Goal: Task Accomplishment & Management: Manage account settings

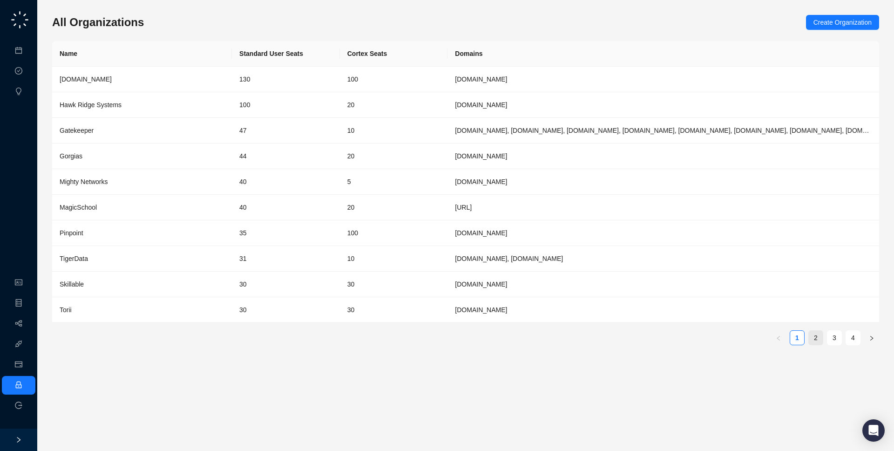
click at [817, 341] on link "2" at bounding box center [816, 338] width 14 height 14
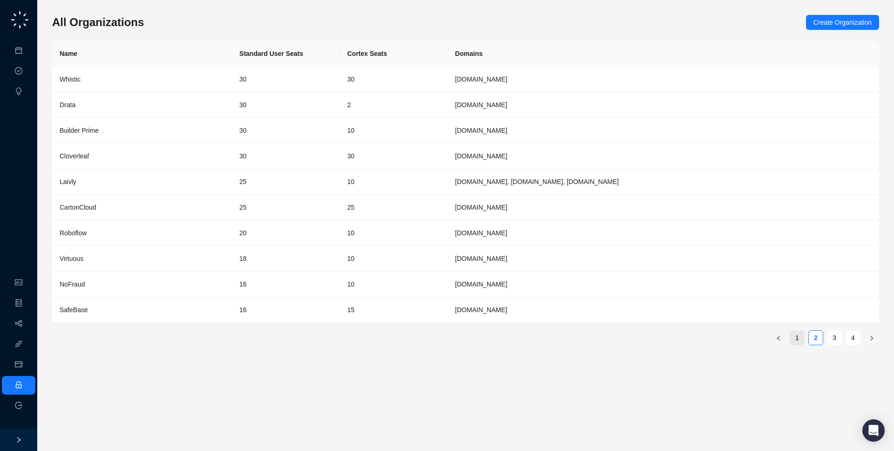
click at [797, 340] on link "1" at bounding box center [797, 338] width 14 height 14
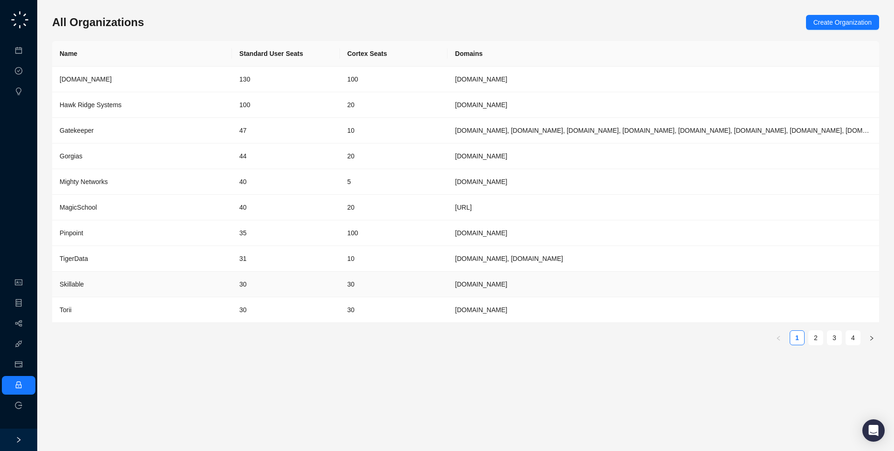
click at [327, 281] on td "30" at bounding box center [286, 285] width 108 height 26
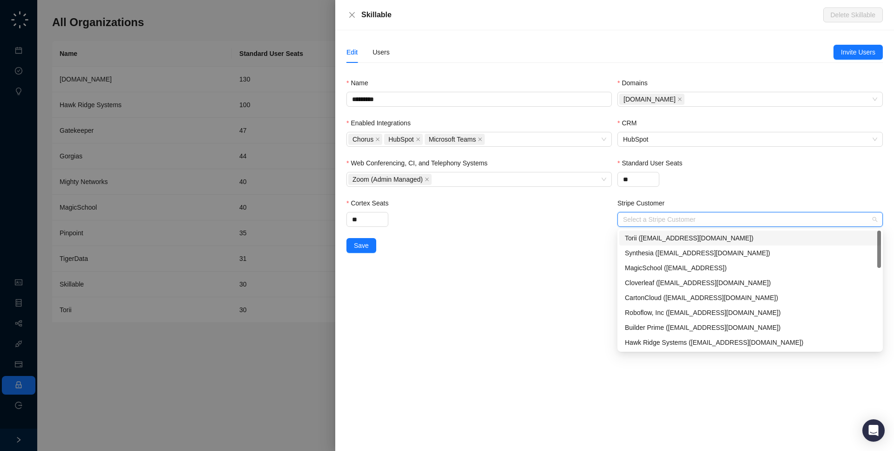
click at [653, 221] on input "Stripe Customer" at bounding box center [747, 219] width 249 height 14
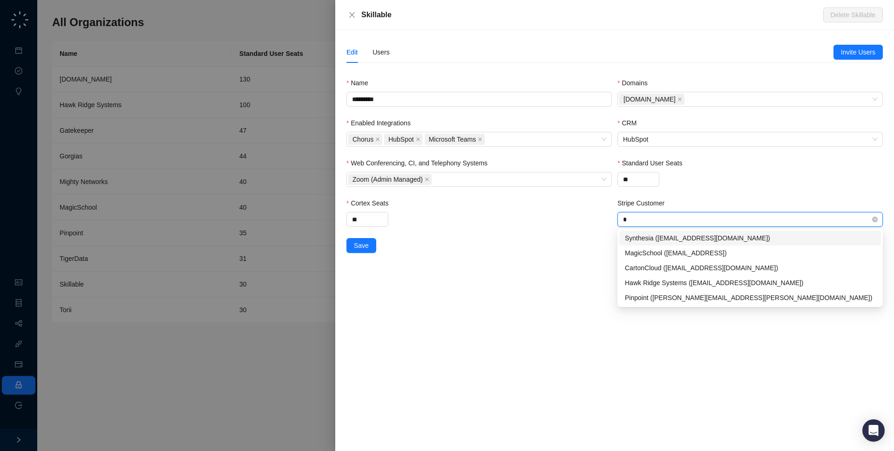
type input "**"
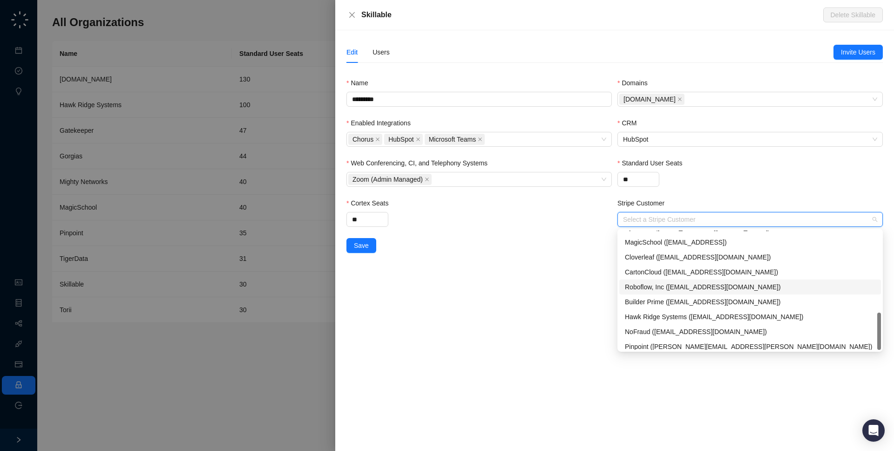
scroll to position [30, 0]
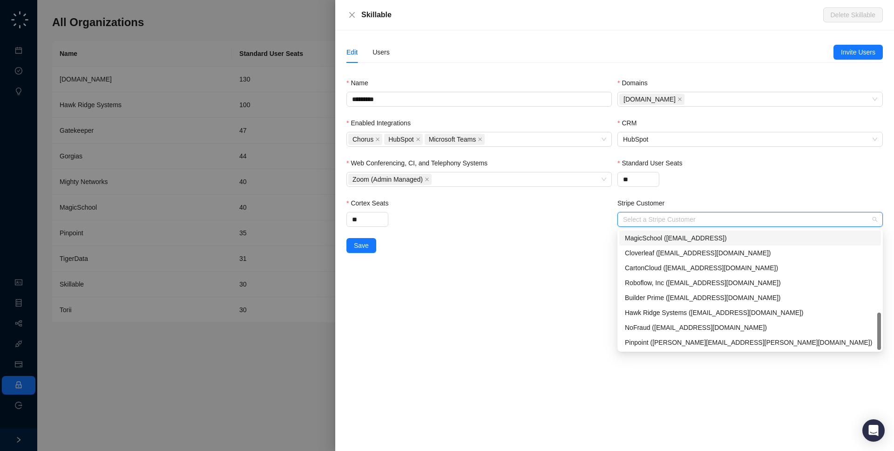
click at [530, 333] on div "Edit Users Invite Users Name ********* Domains [DOMAIN_NAME] Enabled Integratio…" at bounding box center [614, 240] width 559 height 421
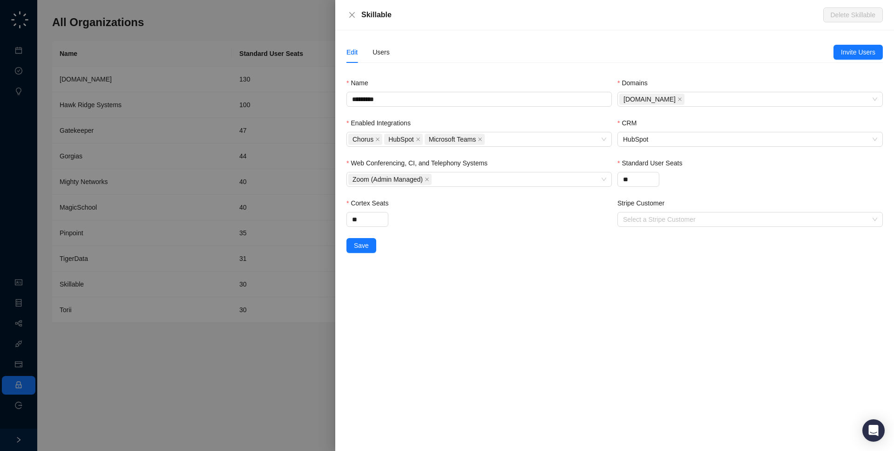
click at [244, 226] on div at bounding box center [447, 225] width 894 height 451
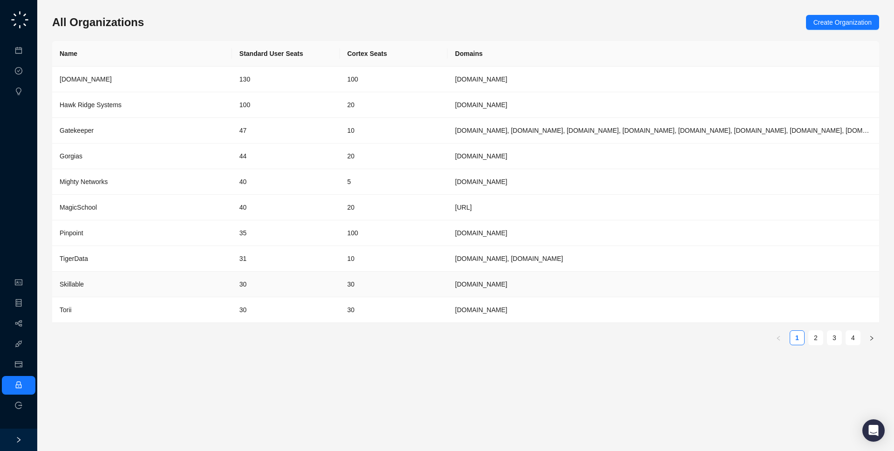
click at [267, 297] on td "30" at bounding box center [286, 285] width 108 height 26
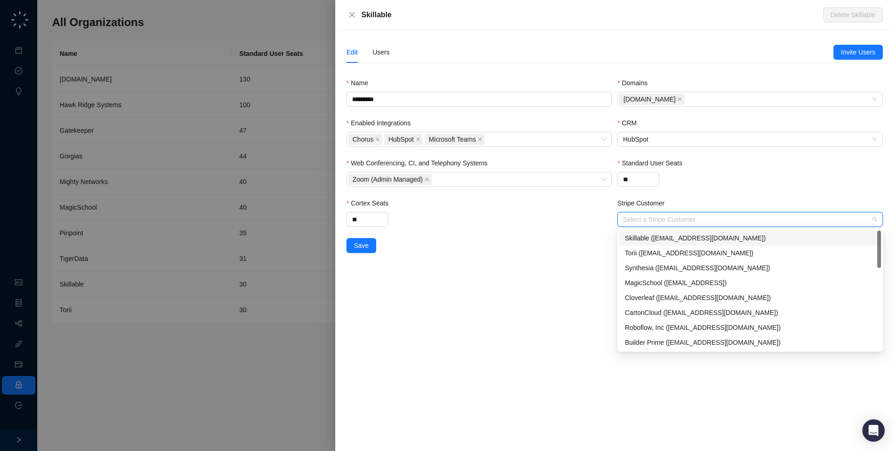
click at [636, 220] on input "Stripe Customer" at bounding box center [747, 219] width 249 height 14
click at [647, 237] on div "Skillable (accountspayable@skillable.com)" at bounding box center [750, 238] width 251 height 10
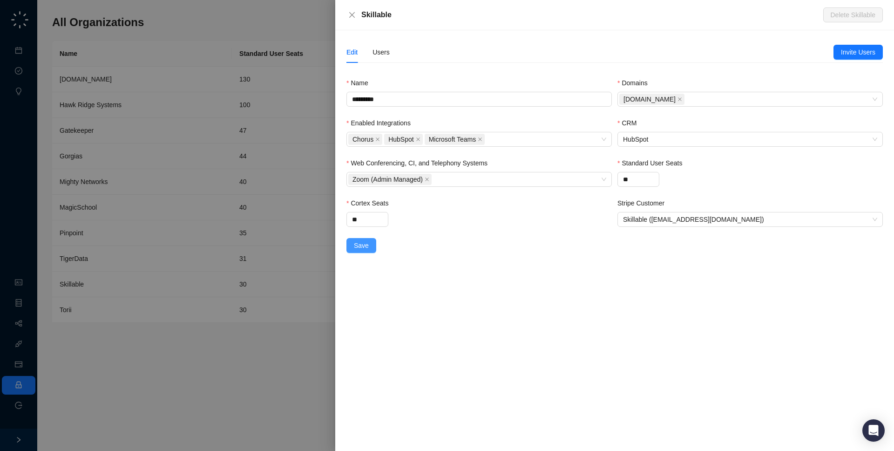
click at [364, 248] on span "Save" at bounding box center [361, 245] width 15 height 10
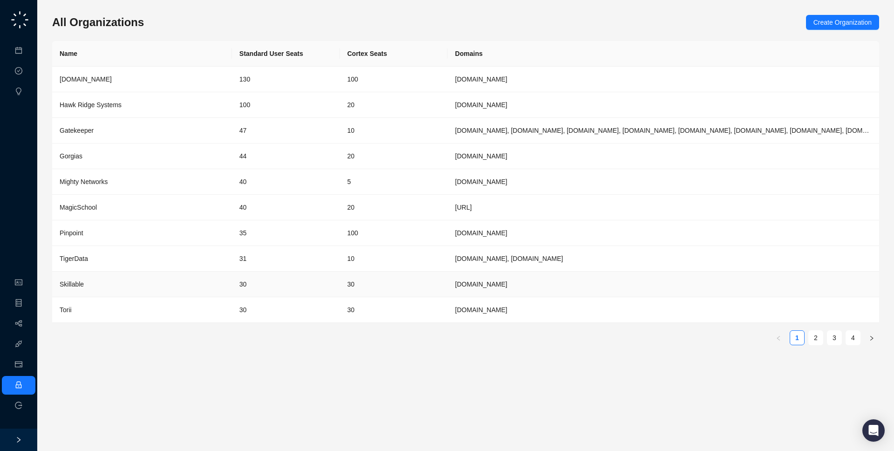
click at [157, 279] on div "Skillable" at bounding box center [142, 284] width 165 height 10
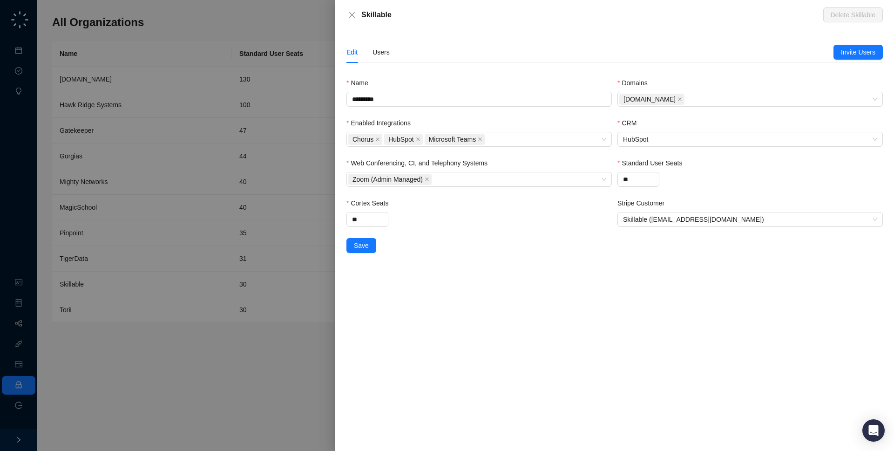
click at [391, 56] on div "Edit Users" at bounding box center [590, 51] width 487 height 21
click at [388, 53] on div "Users" at bounding box center [381, 52] width 17 height 10
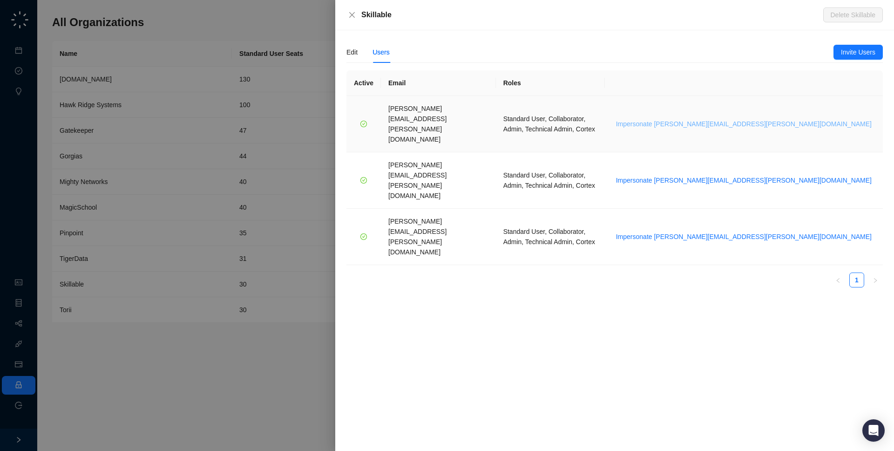
click at [831, 119] on span "Impersonate brian.olsen@skillable.com" at bounding box center [744, 124] width 256 height 10
